Goal: Information Seeking & Learning: Learn about a topic

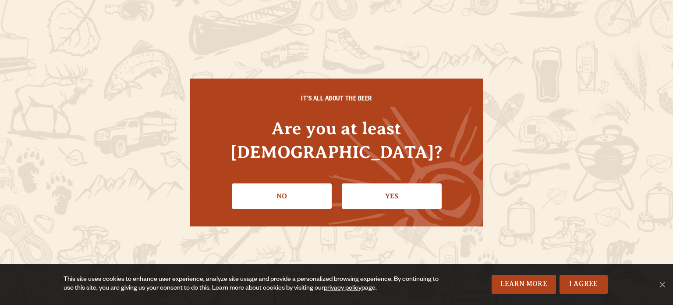
click at [367, 187] on link "Yes" at bounding box center [392, 195] width 100 height 25
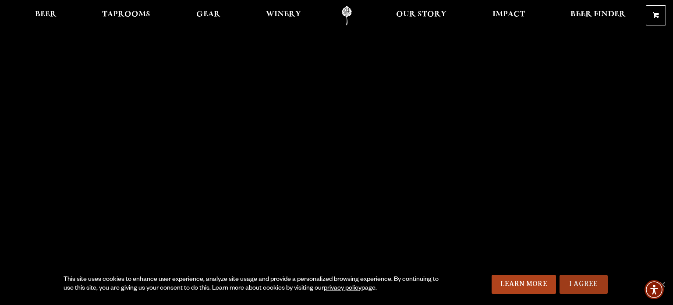
click at [594, 282] on link "I Agree" at bounding box center [584, 283] width 48 height 19
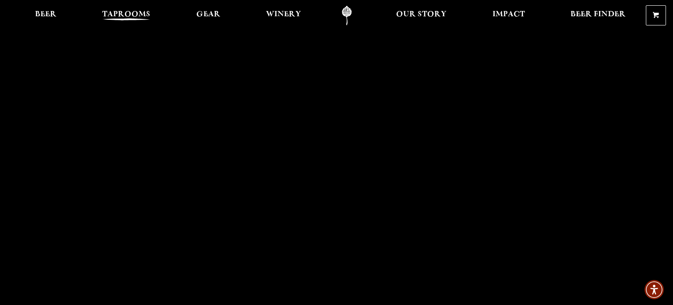
click at [143, 16] on span "Taprooms" at bounding box center [126, 14] width 48 height 7
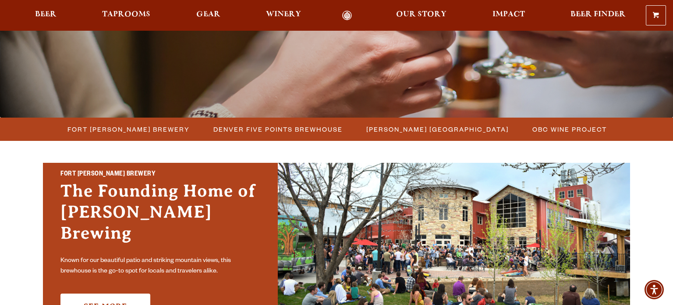
scroll to position [199, 0]
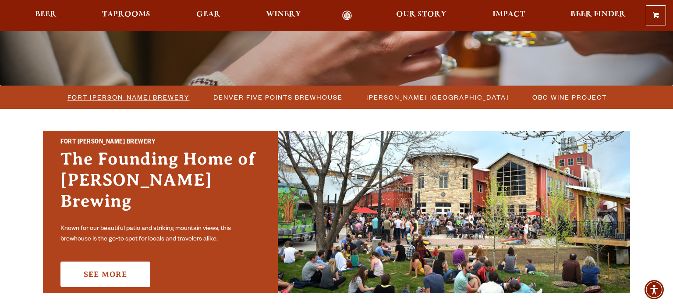
click at [137, 97] on span "Fort Collins Brewery" at bounding box center [129, 97] width 122 height 13
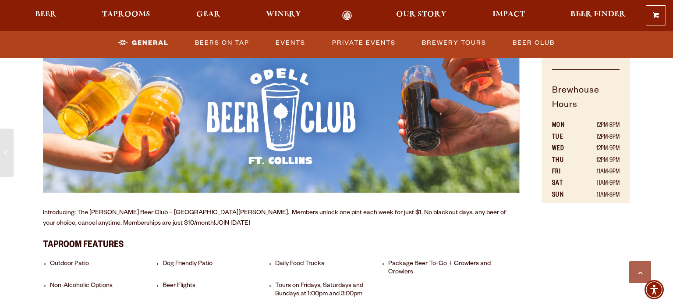
scroll to position [565, 0]
click at [237, 43] on link "Beers on Tap" at bounding box center [222, 43] width 61 height 20
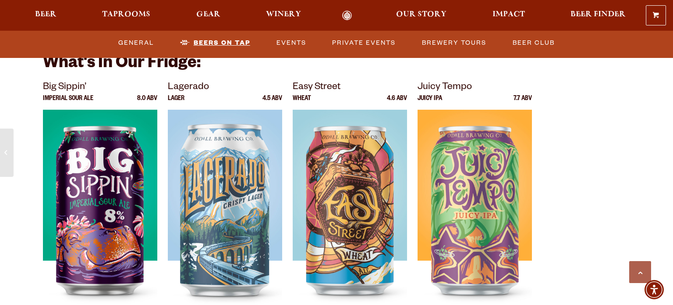
scroll to position [1668, 0]
click at [224, 42] on link "Beers on Tap" at bounding box center [215, 43] width 77 height 20
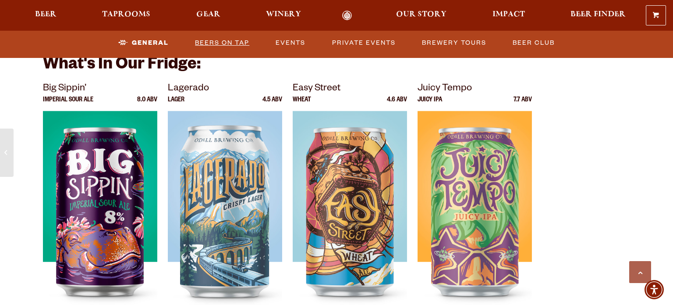
scroll to position [1666, 0]
click at [238, 43] on link "Beers on Tap" at bounding box center [222, 43] width 61 height 20
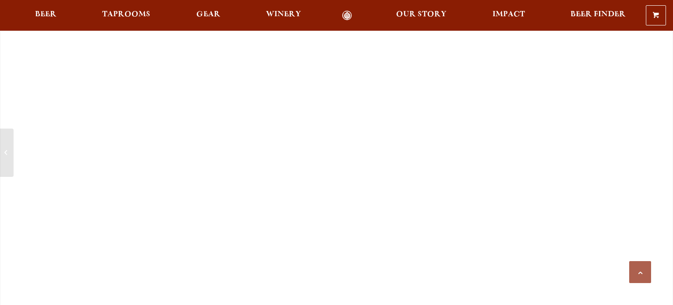
scroll to position [1666, 0]
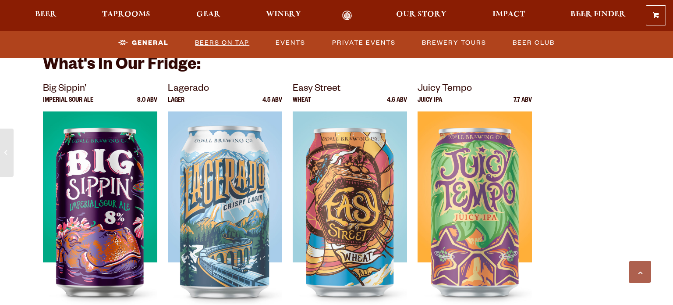
click at [233, 41] on link "Beers on Tap" at bounding box center [222, 43] width 61 height 20
click at [233, 41] on link "Beers on Tap" at bounding box center [215, 43] width 77 height 20
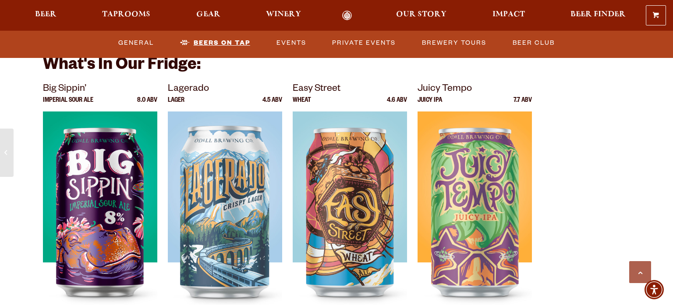
click at [233, 41] on link "Beers on Tap" at bounding box center [215, 43] width 77 height 20
click at [299, 40] on link "Events" at bounding box center [291, 43] width 37 height 20
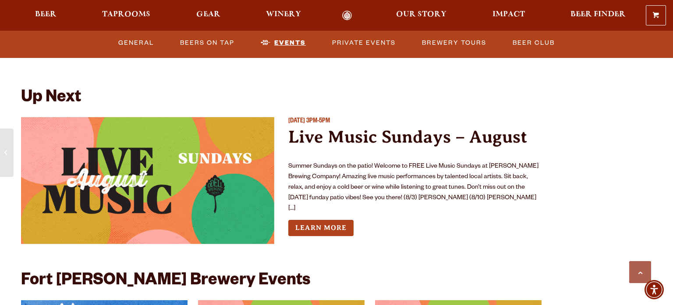
scroll to position [1955, 0]
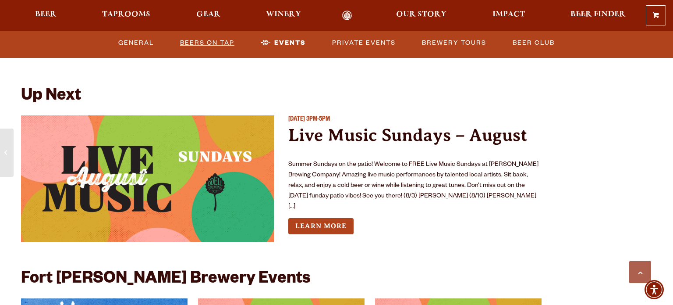
click at [217, 41] on link "Beers on Tap" at bounding box center [207, 43] width 61 height 20
click at [217, 41] on link "Beers on Tap" at bounding box center [215, 43] width 77 height 20
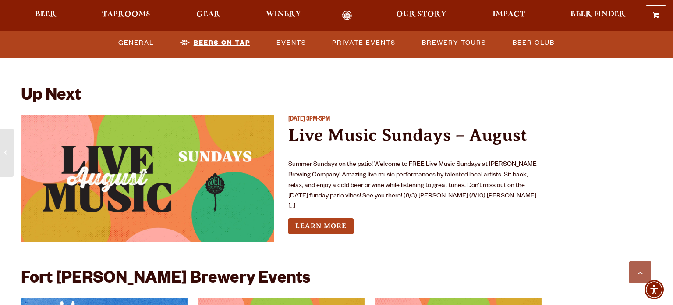
click at [217, 41] on link "Beers on Tap" at bounding box center [215, 43] width 77 height 20
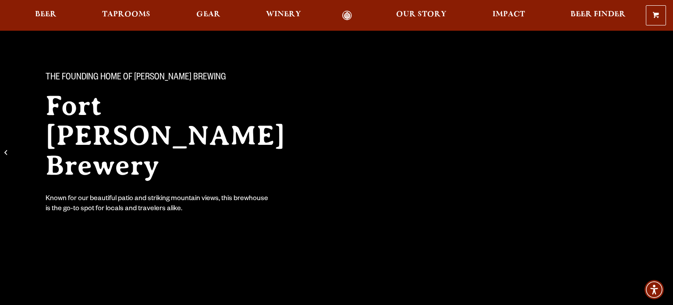
scroll to position [0, 0]
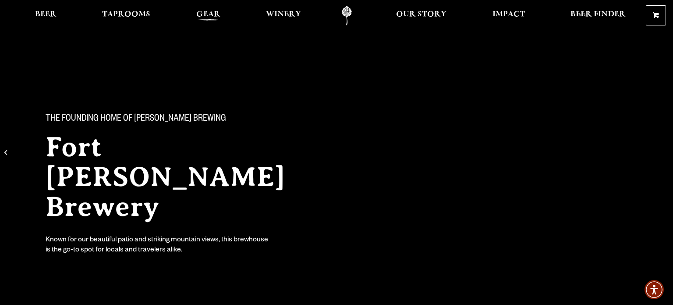
click at [206, 14] on span "Gear" at bounding box center [208, 14] width 24 height 7
click at [40, 12] on span "Beer" at bounding box center [45, 14] width 21 height 7
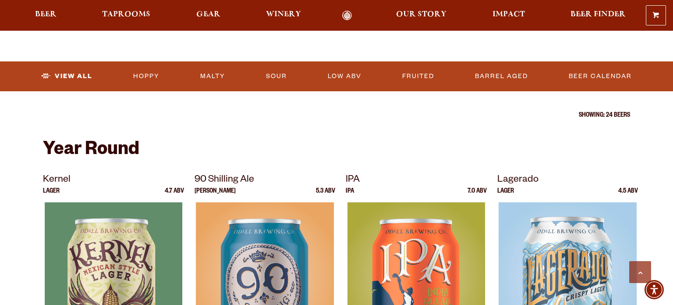
scroll to position [268, 0]
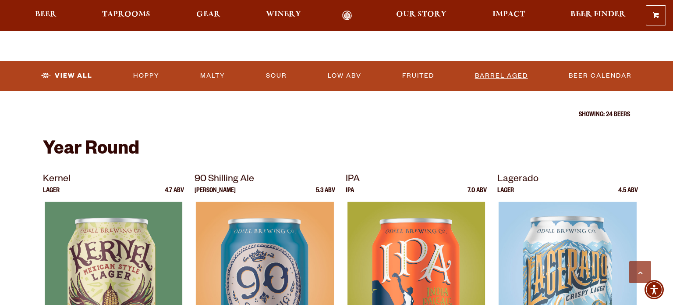
click at [508, 69] on link "Barrel Aged" at bounding box center [502, 76] width 60 height 20
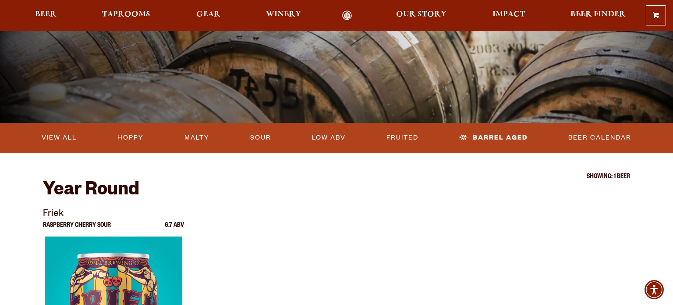
scroll to position [162, 0]
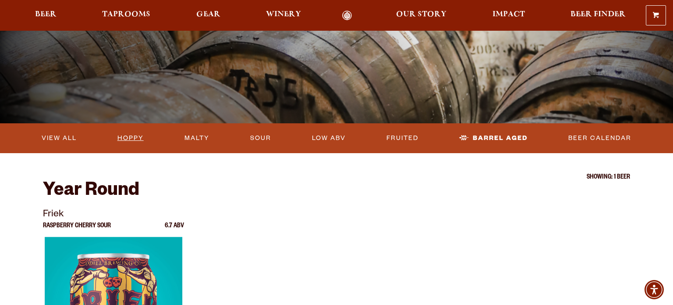
click at [131, 138] on link "Hoppy" at bounding box center [130, 138] width 33 height 20
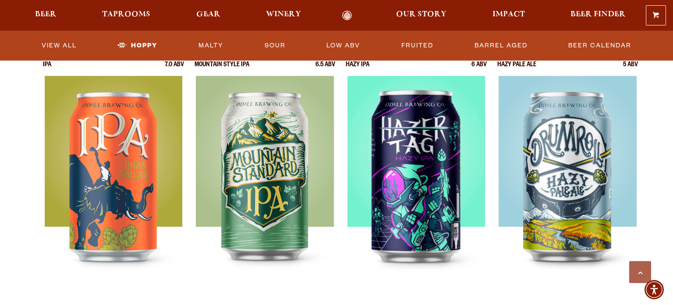
scroll to position [314, 0]
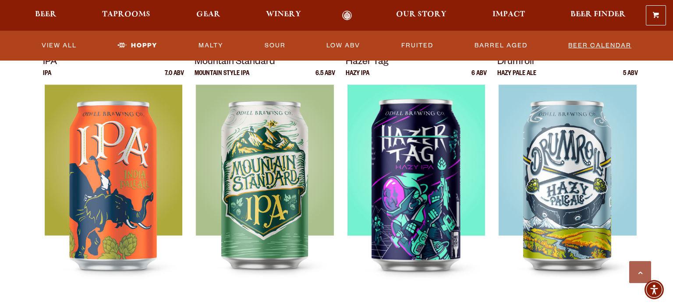
click at [588, 43] on link "Beer Calendar" at bounding box center [600, 46] width 70 height 20
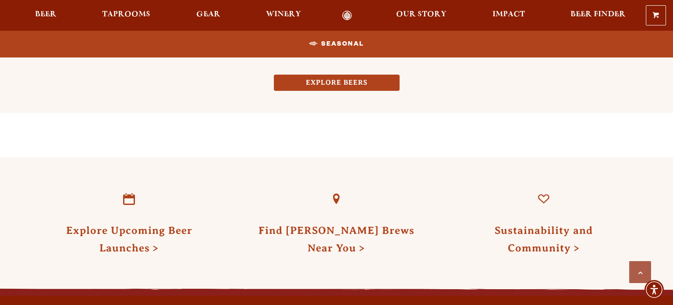
scroll to position [864, 0]
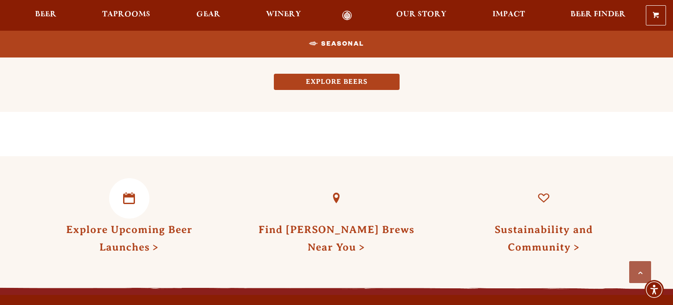
click at [149, 231] on link "Explore Upcoming Beer Launches" at bounding box center [129, 238] width 126 height 29
